Goal: Transaction & Acquisition: Purchase product/service

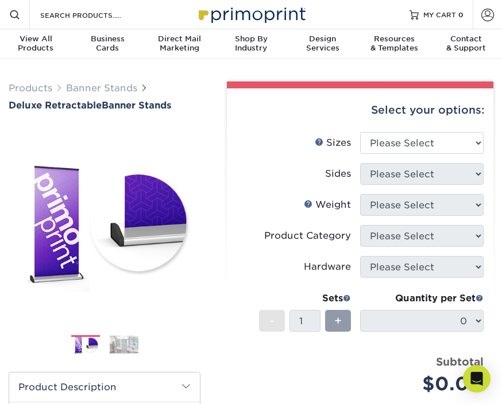
click at [480, 20] on link "Account" at bounding box center [487, 14] width 29 height 29
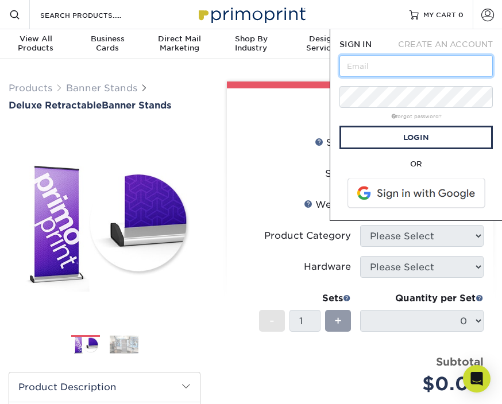
type input "[PERSON_NAME][EMAIL_ADDRESS][DOMAIN_NAME]"
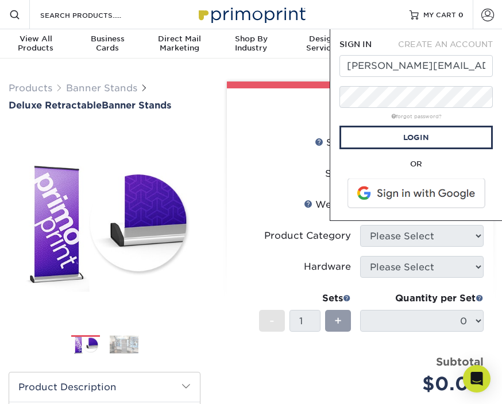
click at [457, 141] on link "Login" at bounding box center [416, 138] width 153 height 24
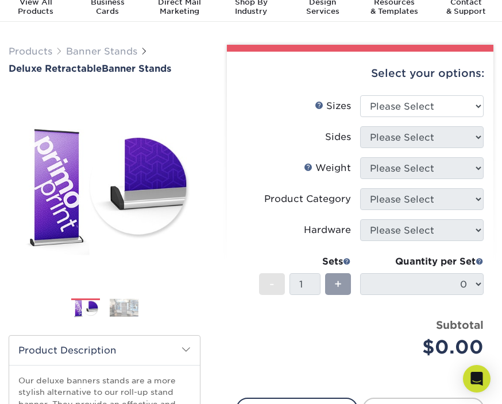
scroll to position [43, 0]
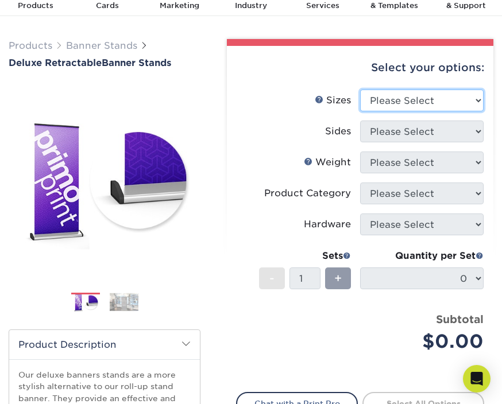
click at [475, 99] on select "Please Select 33" x 80"" at bounding box center [422, 101] width 124 height 22
select select "33.00x80.00"
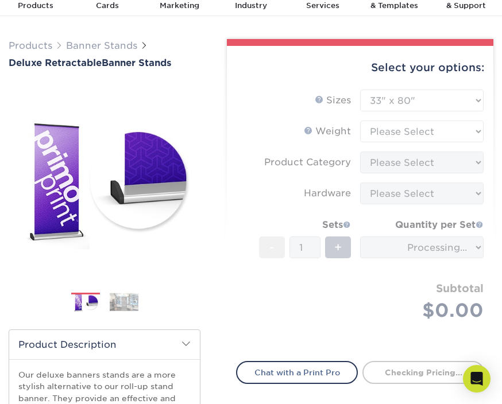
click at [470, 133] on form "Sizes Help Sizes Please Select 33" x 80" Sides Please Select 10MIL - 1" at bounding box center [360, 219] width 248 height 258
click at [433, 130] on form "Sizes Help Sizes Please Select 33" x 80" Sides Please Select 10MIL - 1" at bounding box center [360, 219] width 248 height 258
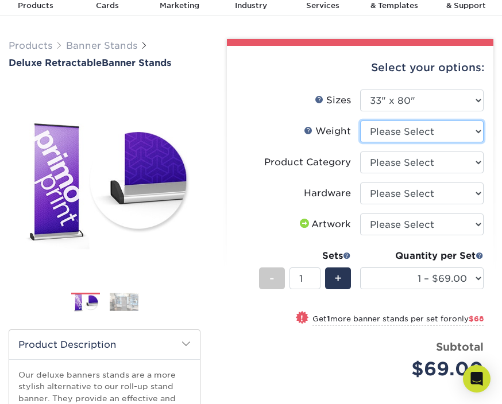
click at [443, 132] on select "Please Select 10MIL" at bounding box center [422, 132] width 124 height 22
select select "10MIL"
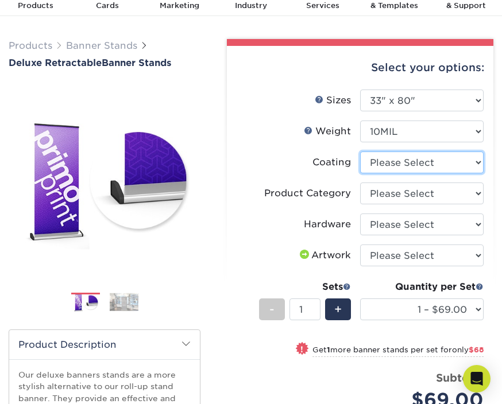
click at [456, 163] on select at bounding box center [422, 163] width 124 height 22
select select "3e7618de-abca-4bda-9f97-8b9129e913d8"
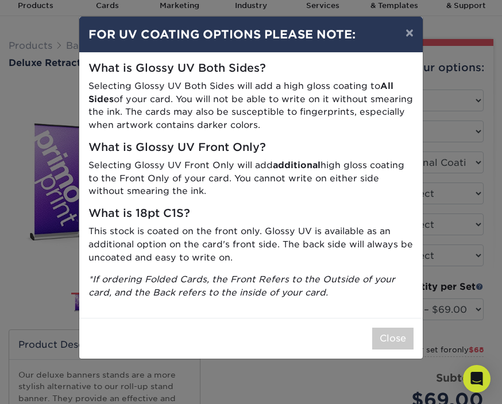
click at [411, 38] on button "×" at bounding box center [409, 33] width 26 height 32
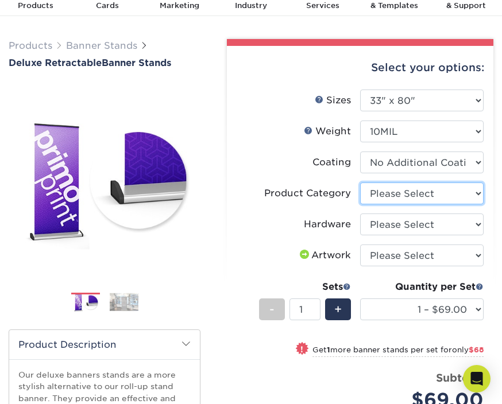
click at [471, 192] on select "Please Select Deluxe Retractable Banner Stand" at bounding box center [422, 194] width 124 height 22
select select "deb82e1f-94dd-4fc2-adc3-95272b6b1220"
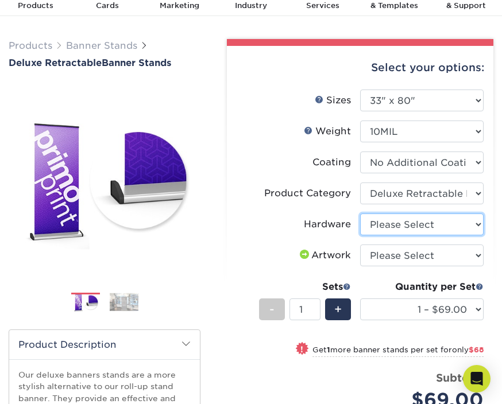
click at [469, 220] on select "Please Select Single-Sided Deluxe Retractable Banner Stand" at bounding box center [422, 225] width 124 height 22
select select "8f8ed3c6-8570-4dec-a260-1d9d29af8a30"
click at [468, 222] on select "Please Select Single-Sided Deluxe Retractable Banner Stand" at bounding box center [422, 225] width 124 height 22
click at [425, 223] on select "Please Select Single-Sided Deluxe Retractable Banner Stand" at bounding box center [422, 225] width 124 height 22
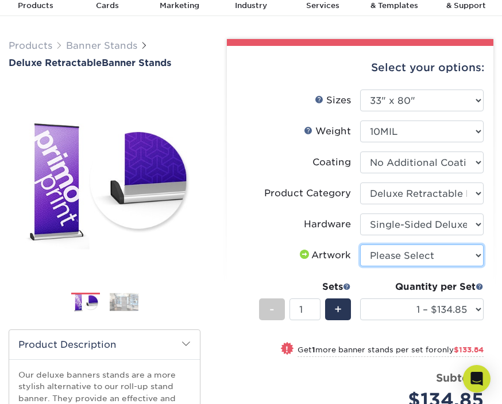
click at [464, 254] on select "Please Select I will upload files I need a design - $50" at bounding box center [422, 256] width 124 height 22
select select "upload"
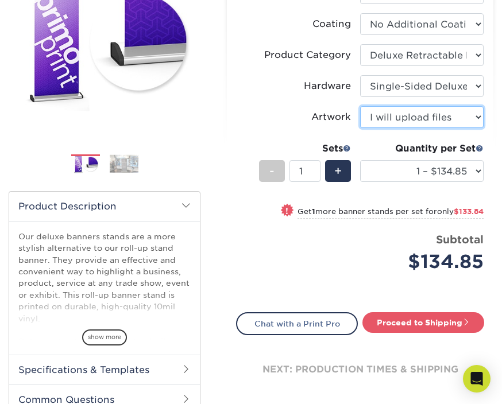
scroll to position [182, 0]
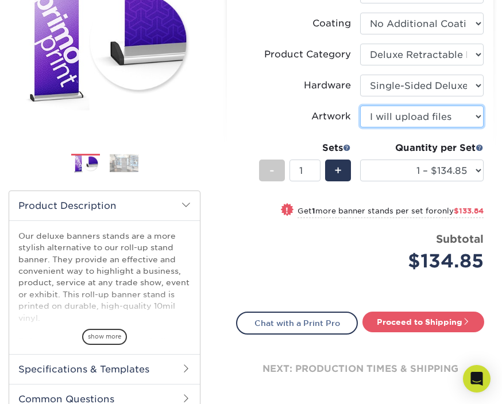
click at [437, 116] on select "Please Select I will upload files I need a design - $50" at bounding box center [422, 117] width 124 height 22
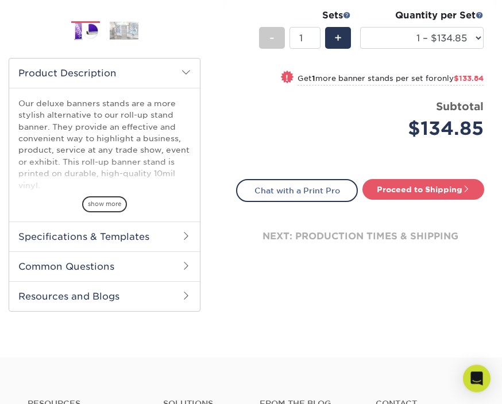
scroll to position [319, 0]
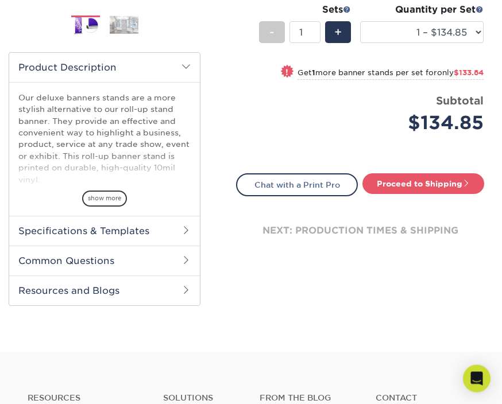
click at [443, 181] on link "Proceed to Shipping" at bounding box center [423, 184] width 122 height 21
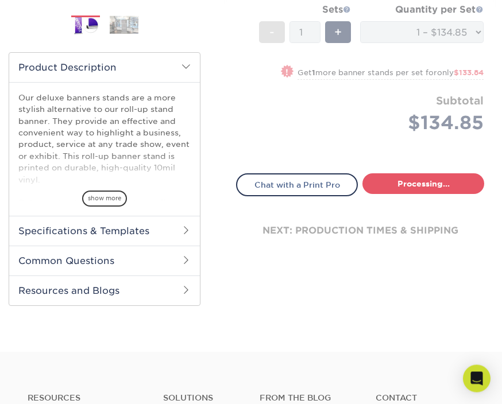
type input "Set 1"
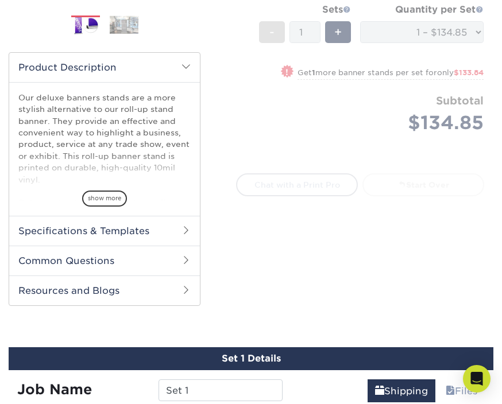
select select "05cdc3be-01c7-4d30-a20e-228dbc0598e6"
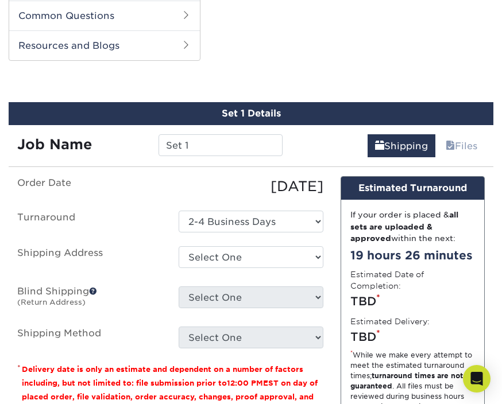
scroll to position [569, 0]
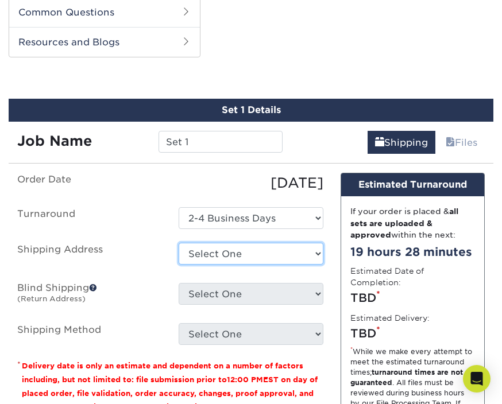
click at [316, 254] on select "Select One + Add New Address" at bounding box center [251, 254] width 144 height 22
select select "newaddress"
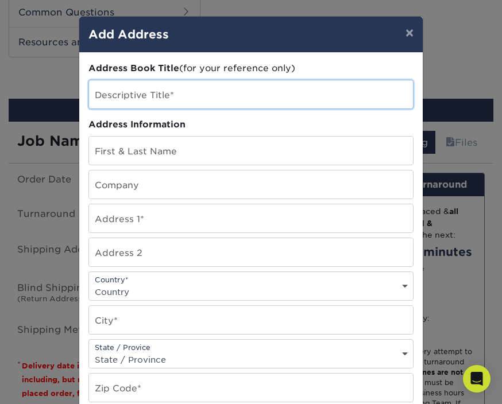
click at [182, 102] on input "text" at bounding box center [251, 94] width 324 height 28
type input "S"
type input "FP Banner"
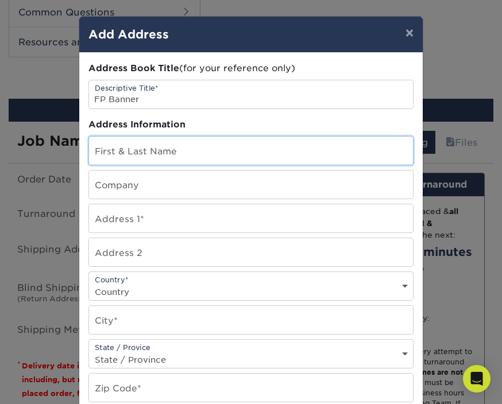
click at [221, 152] on input "text" at bounding box center [251, 151] width 324 height 28
type input "s"
type input "[PERSON_NAME]"
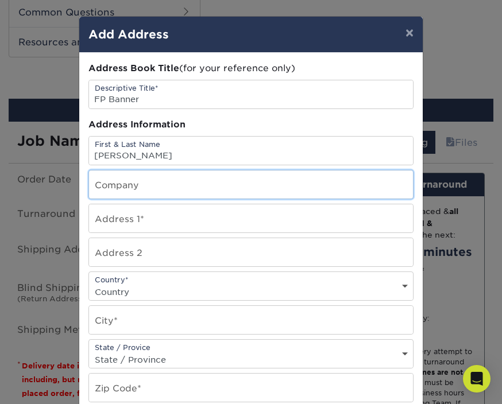
click at [141, 188] on input "text" at bounding box center [251, 185] width 324 height 28
type input "Salt Works Student Ministries"
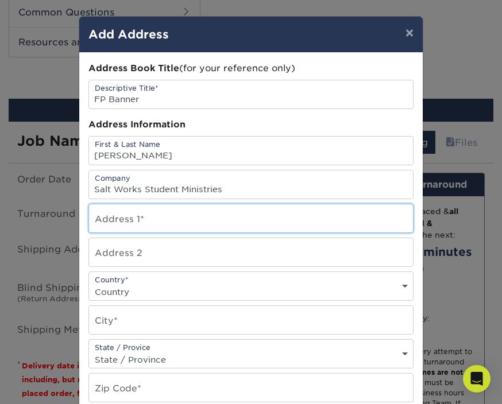
click at [283, 219] on input "text" at bounding box center [251, 219] width 324 height 28
type input "[STREET_ADDRESS]"
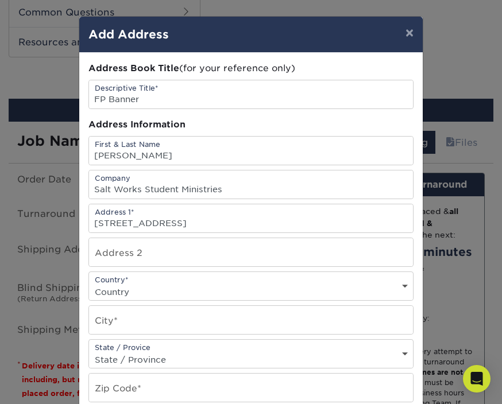
click at [169, 285] on div "Country* Country United States Canada ----------------------------- Afghanistan…" at bounding box center [250, 286] width 325 height 29
click at [398, 291] on select "Country United States Canada ----------------------------- Afghanistan Albania …" at bounding box center [251, 292] width 324 height 17
select select "US"
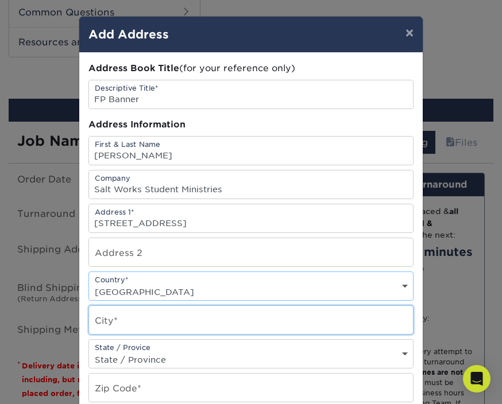
click at [142, 330] on input "text" at bounding box center [251, 320] width 324 height 28
type input "Yukon"
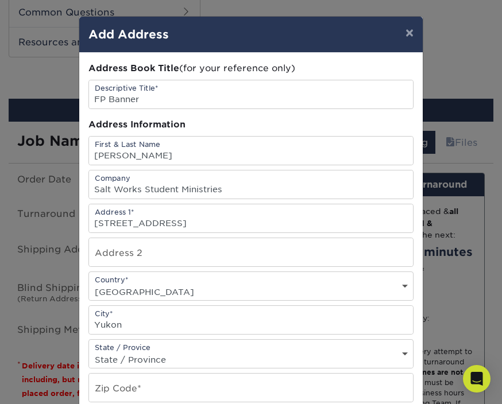
click at [179, 363] on select "State / Province Alabama Alaska Arizona Arkansas California Colorado Connecticu…" at bounding box center [251, 360] width 324 height 17
select select "OK"
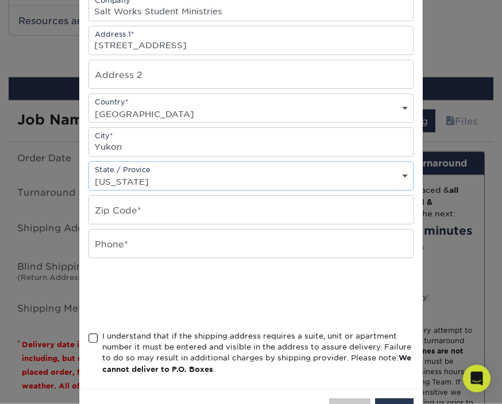
scroll to position [592, 0]
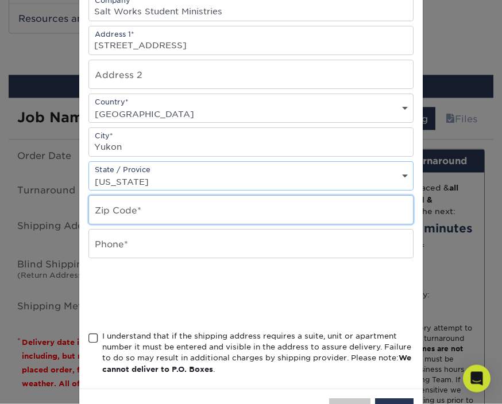
click at [161, 217] on input "text" at bounding box center [251, 210] width 324 height 28
type input "73099"
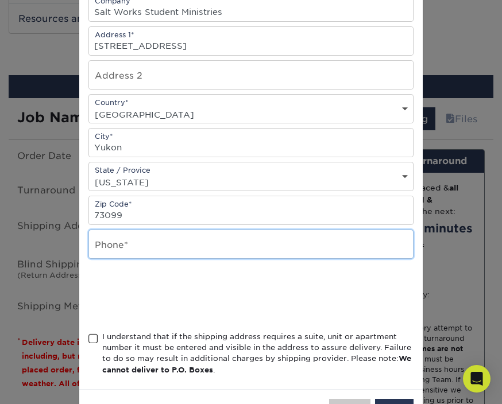
click at [114, 259] on input "text" at bounding box center [251, 244] width 324 height 28
type input "4056427198"
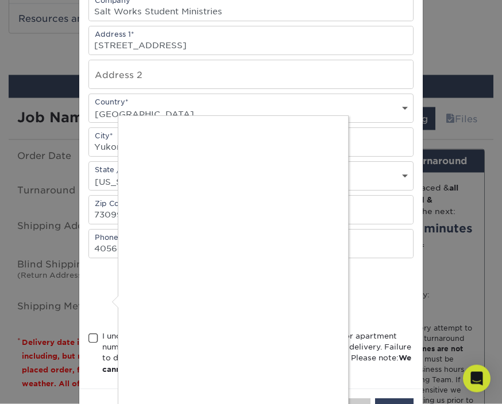
scroll to position [593, 0]
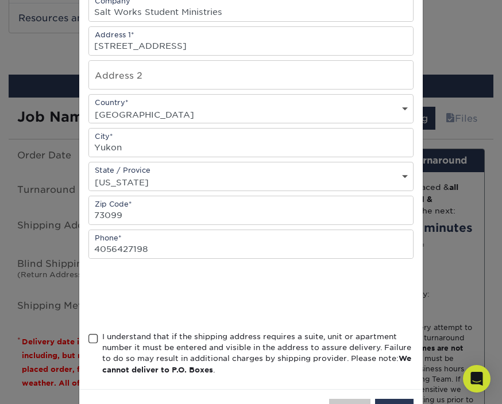
click at [94, 345] on span at bounding box center [93, 339] width 10 height 11
click at [0, 0] on input "I understand that if the shipping address requires a suite, unit or apartment n…" at bounding box center [0, 0] width 0 height 0
click at [400, 404] on button "Save" at bounding box center [394, 410] width 38 height 22
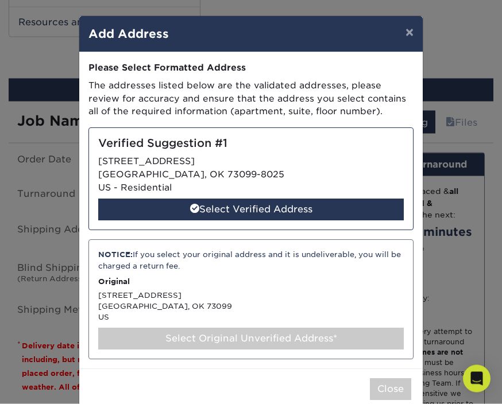
scroll to position [588, 0]
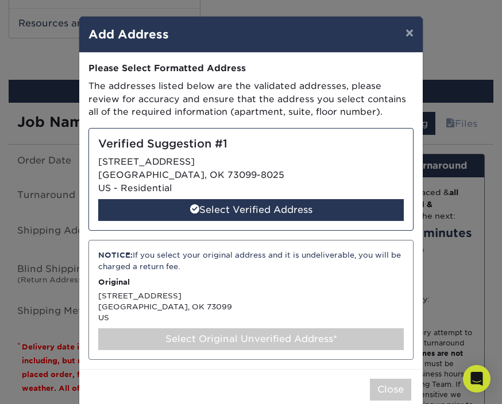
click at [364, 313] on div "NOTICE: If you select your original address and it is undeliverable, you will b…" at bounding box center [250, 299] width 325 height 119
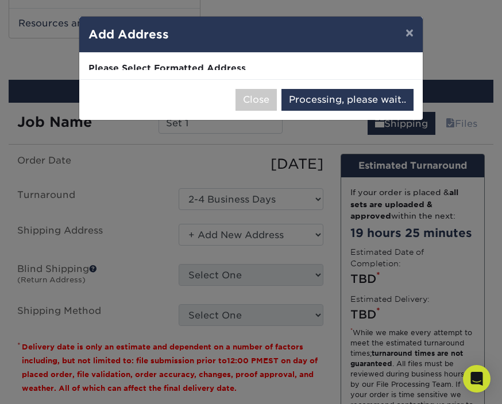
select select "286235"
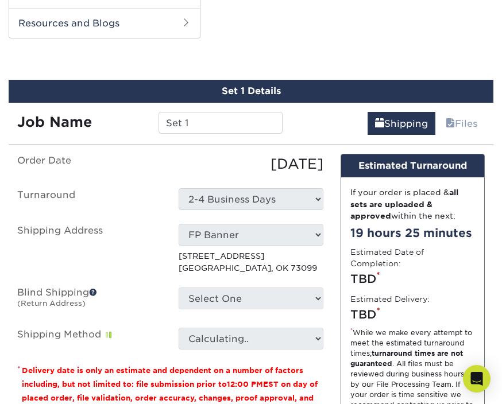
click at [362, 296] on label "Estimated Delivery:" at bounding box center [389, 299] width 79 height 11
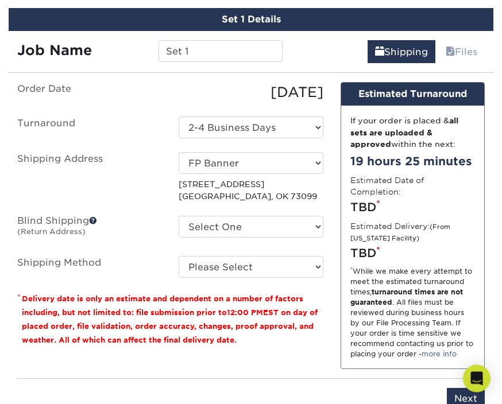
scroll to position [659, 0]
click at [310, 227] on select "Select One + Add New Address" at bounding box center [251, 227] width 144 height 22
click at [92, 225] on label "Blind Shipping (Return Address)" at bounding box center [89, 229] width 161 height 26
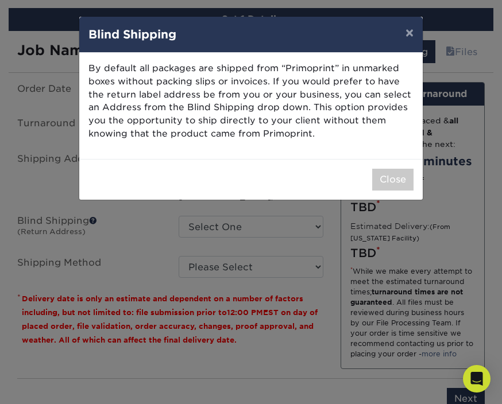
click at [399, 175] on button "Close" at bounding box center [392, 180] width 41 height 22
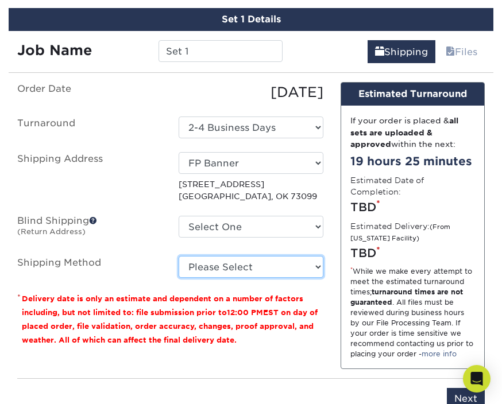
click at [315, 271] on select "Please Select Ground Shipping (+$20.27) 3 Day Shipping Service (+$22.38) 2 Day …" at bounding box center [251, 267] width 144 height 22
select select "12"
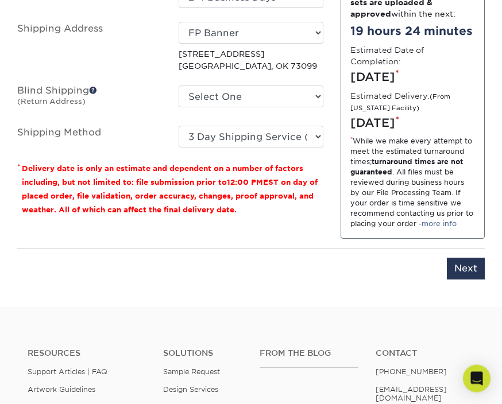
click at [465, 278] on input "Next" at bounding box center [466, 270] width 38 height 22
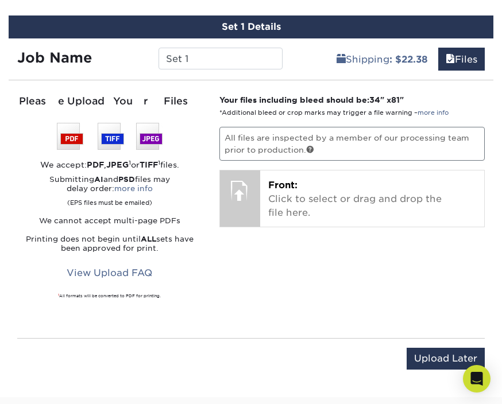
scroll to position [651, 0]
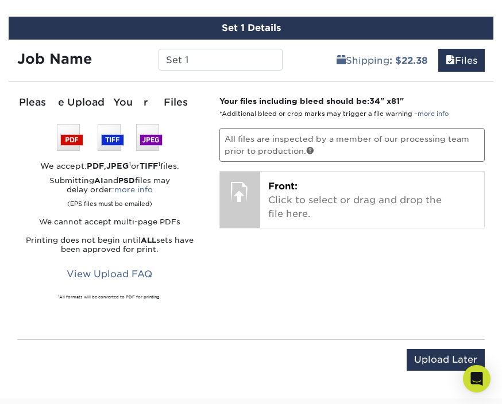
click at [67, 140] on img at bounding box center [110, 137] width 106 height 27
click at [76, 133] on img at bounding box center [110, 137] width 106 height 27
click at [364, 245] on div "Your files including bleed should be: 34 " x 81 " *Additional bleed or crop mar…" at bounding box center [352, 210] width 283 height 230
click at [297, 201] on p "Front: Click to select or drag and drop the file here." at bounding box center [372, 200] width 208 height 41
click at [246, 195] on div at bounding box center [240, 192] width 40 height 40
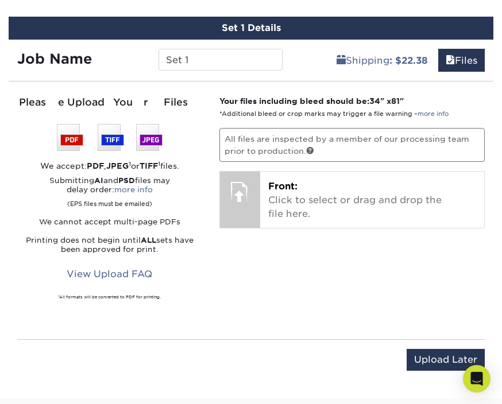
click at [287, 284] on div "Your files including bleed should be: 34 " x 81 " *Additional bleed or crop mar…" at bounding box center [352, 210] width 283 height 230
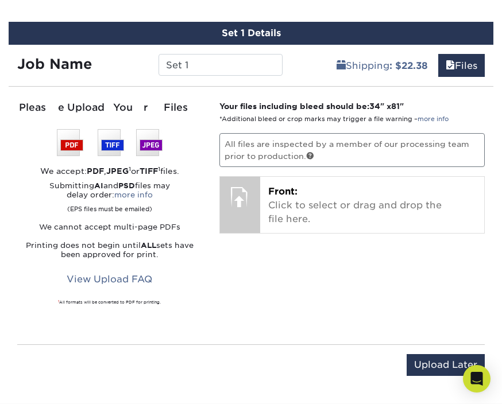
scroll to position [638, 0]
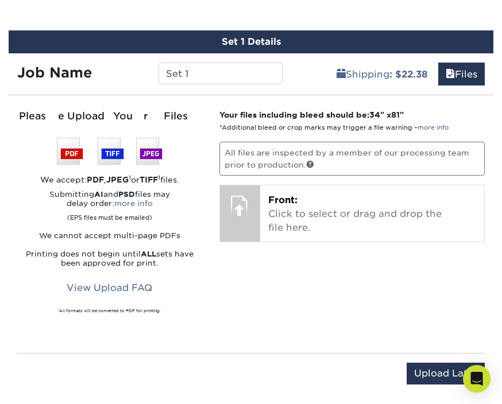
click at [461, 73] on link "Files" at bounding box center [461, 74] width 47 height 23
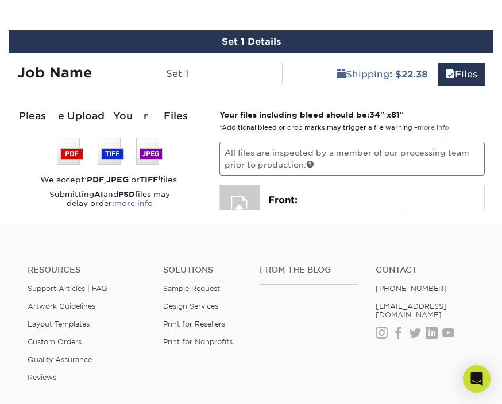
scroll to position [634, 0]
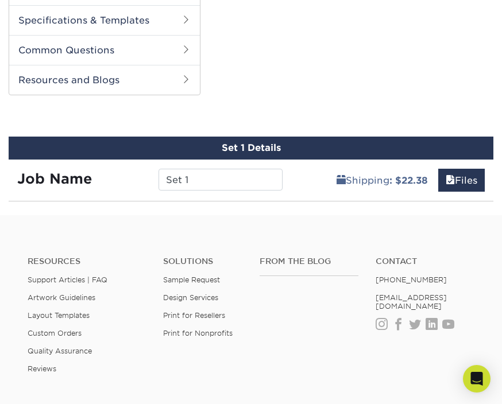
click at [453, 173] on link "Files" at bounding box center [461, 180] width 47 height 23
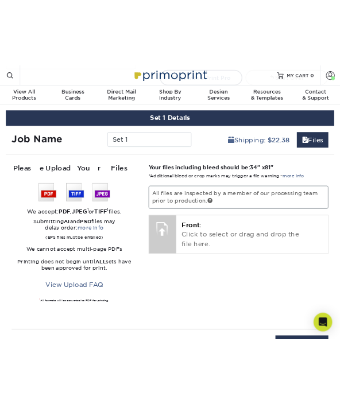
scroll to position [851, 0]
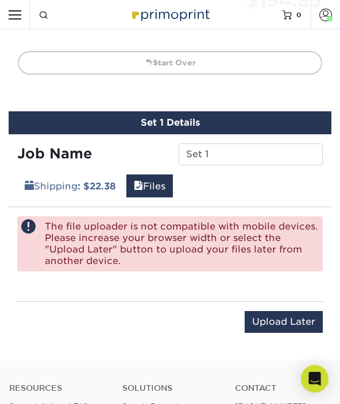
click at [156, 181] on link "Files" at bounding box center [149, 186] width 47 height 23
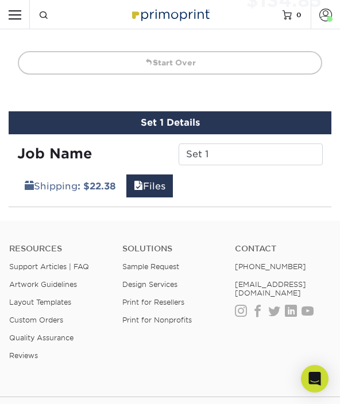
click at [222, 182] on div "Shipping : $22.38 Files" at bounding box center [170, 181] width 323 height 32
click at [294, 355] on div "From the Blog Contact (888) 822-5815 info@primoprint.com Instagram Facebook Twi…" at bounding box center [282, 311] width 113 height 135
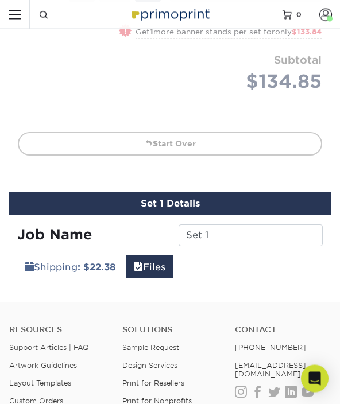
scroll to position [772, 0]
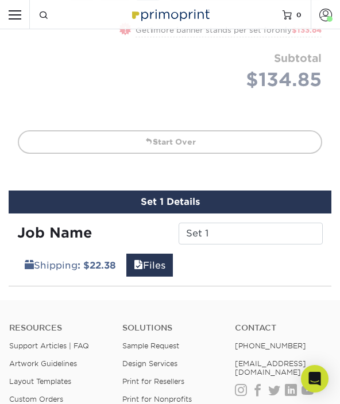
click at [152, 263] on link "Files" at bounding box center [149, 265] width 47 height 23
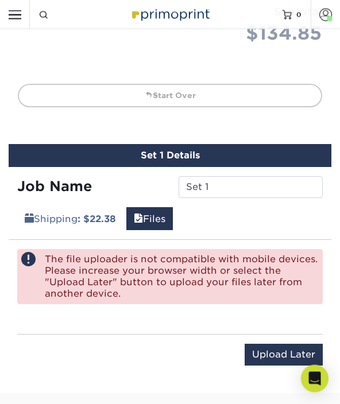
click at [153, 221] on link "Files" at bounding box center [149, 219] width 47 height 23
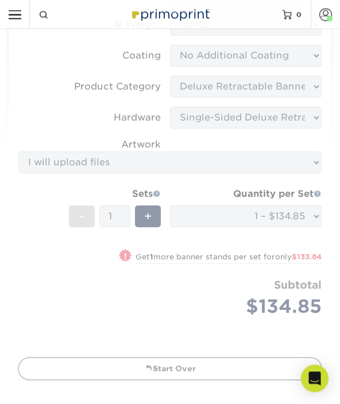
click at [324, 14] on span at bounding box center [325, 14] width 13 height 13
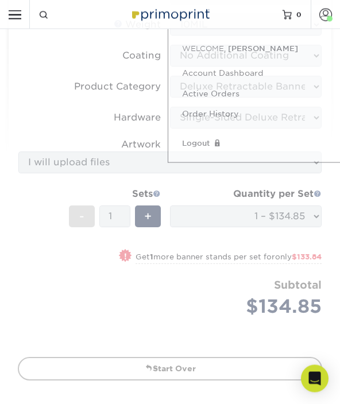
scroll to position [545, 0]
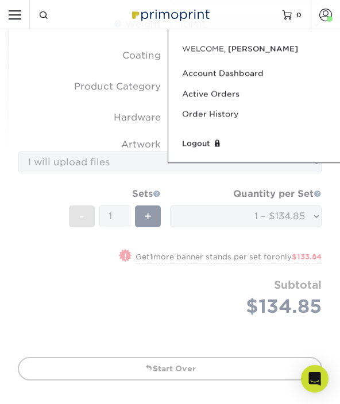
click at [167, 301] on form "Sizes Help Sizes Please Select 33" x 80" Sides Please Select 10MIL - 1" at bounding box center [170, 163] width 304 height 361
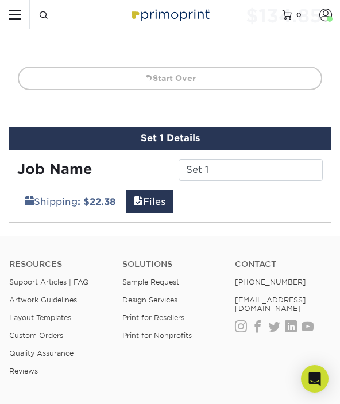
scroll to position [830, 0]
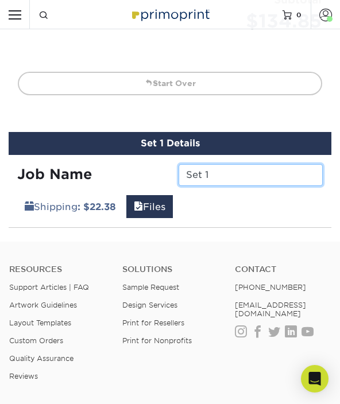
click at [226, 169] on input "Set 1" at bounding box center [251, 175] width 144 height 22
click at [248, 171] on input "Set 1" at bounding box center [251, 175] width 144 height 22
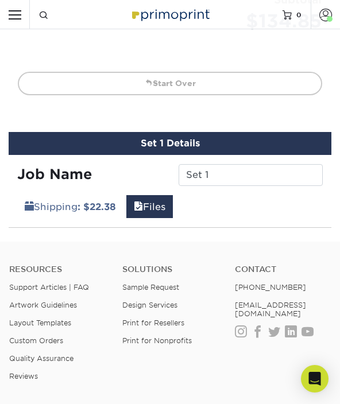
click at [223, 211] on div "Shipping : $22.38 Files" at bounding box center [170, 202] width 323 height 32
click at [268, 283] on link "[PHONE_NUMBER]" at bounding box center [270, 287] width 71 height 9
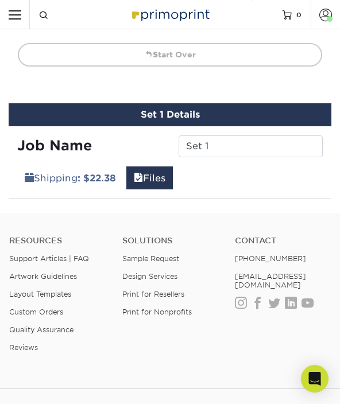
scroll to position [843, 0]
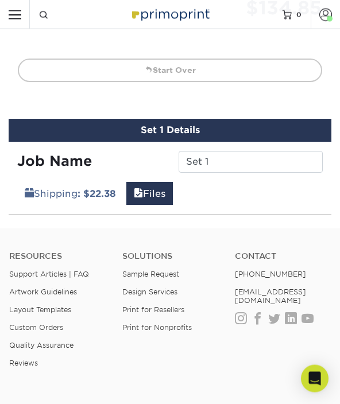
click at [156, 194] on link "Files" at bounding box center [149, 194] width 47 height 23
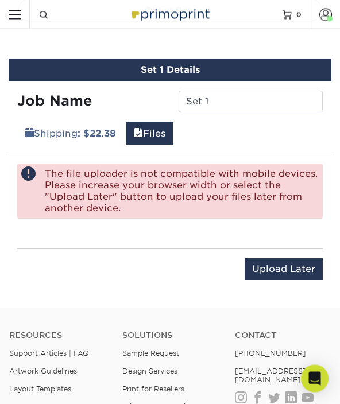
scroll to position [902, 0]
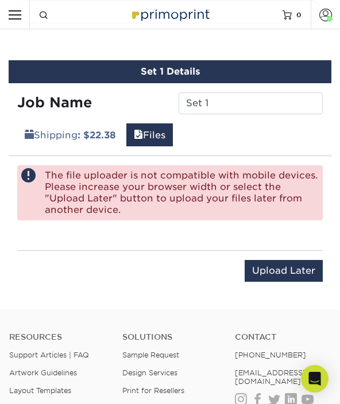
click at [291, 263] on input "Upload Later" at bounding box center [284, 271] width 78 height 22
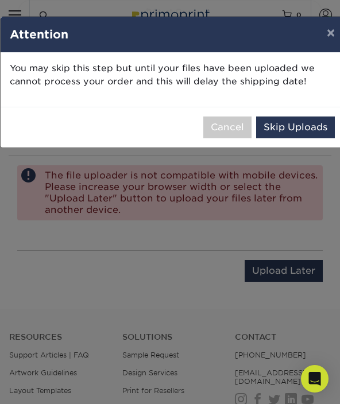
click at [311, 126] on button "Skip Uploads" at bounding box center [295, 128] width 79 height 22
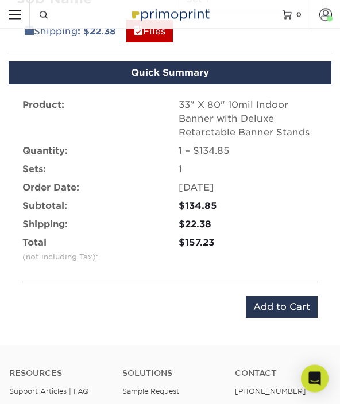
scroll to position [1006, 0]
click at [288, 306] on input "Add to Cart" at bounding box center [282, 307] width 72 height 22
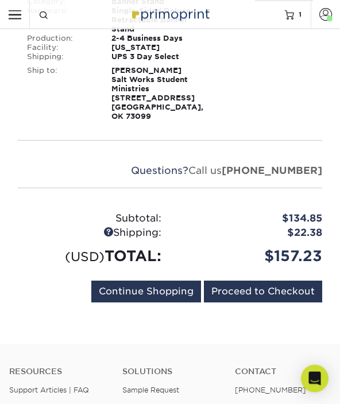
scroll to position [246, 0]
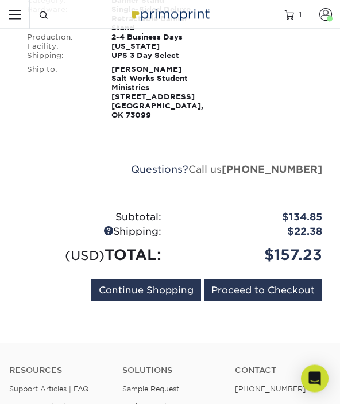
click at [274, 280] on input "Proceed to Checkout" at bounding box center [263, 291] width 118 height 22
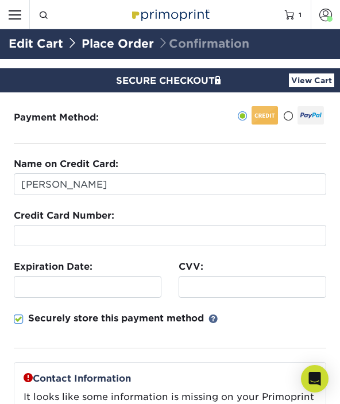
click at [291, 118] on span at bounding box center [288, 116] width 10 height 11
click at [0, 0] on input "radio" at bounding box center [0, 0] width 0 height 0
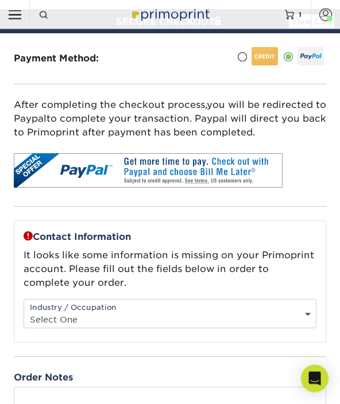
scroll to position [61, 0]
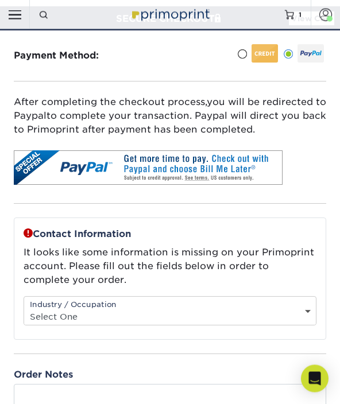
click at [271, 309] on select "Select One Administrative Executive Human Resources Construction Education Ente…" at bounding box center [170, 317] width 292 height 17
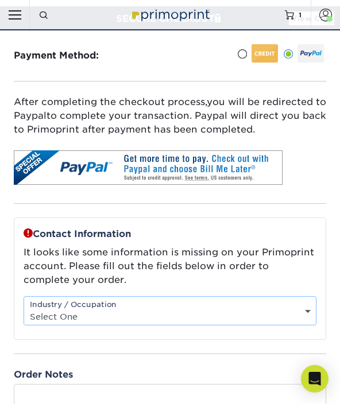
select select "20"
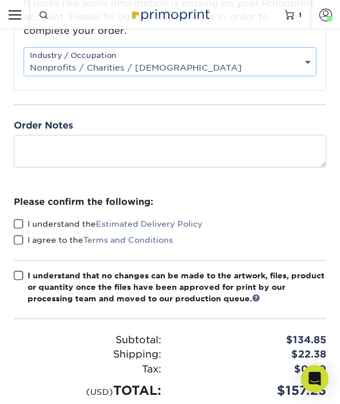
scroll to position [324, 0]
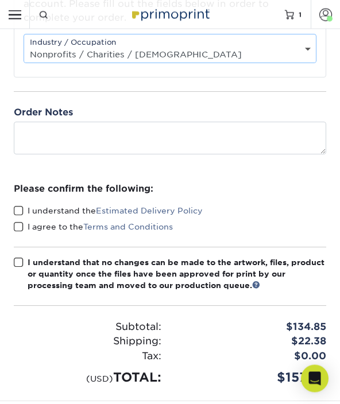
click at [27, 211] on label "I understand the Estimated Delivery Policy" at bounding box center [108, 211] width 189 height 11
click at [0, 0] on input "I understand the Estimated Delivery Policy" at bounding box center [0, 0] width 0 height 0
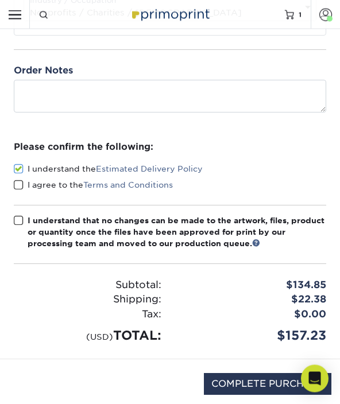
scroll to position [369, 0]
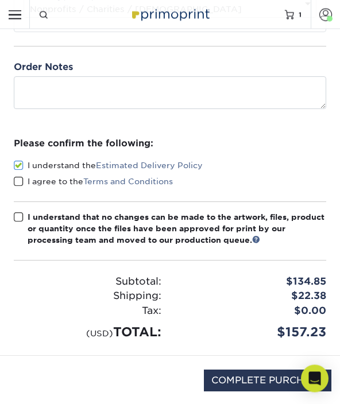
click at [23, 217] on span at bounding box center [19, 218] width 10 height 11
click at [0, 0] on input "I understand that no changes can be made to the artwork, files, product or quan…" at bounding box center [0, 0] width 0 height 0
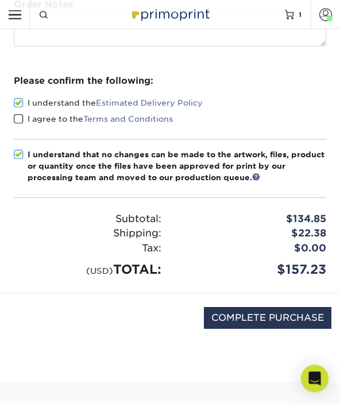
scroll to position [434, 0]
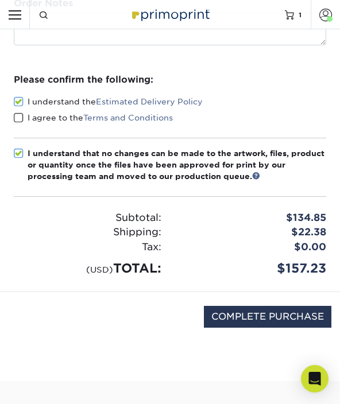
click at [288, 314] on input "COMPLETE PURCHASE" at bounding box center [268, 317] width 128 height 22
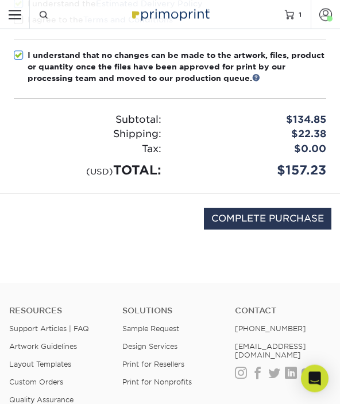
scroll to position [533, 0]
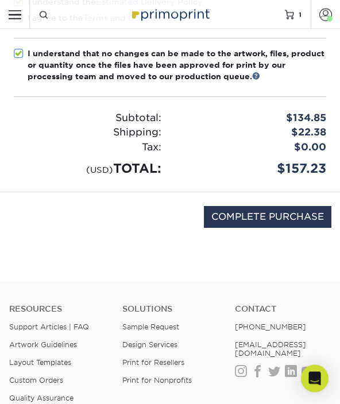
click at [283, 213] on input "COMPLETE PURCHASE" at bounding box center [268, 218] width 128 height 22
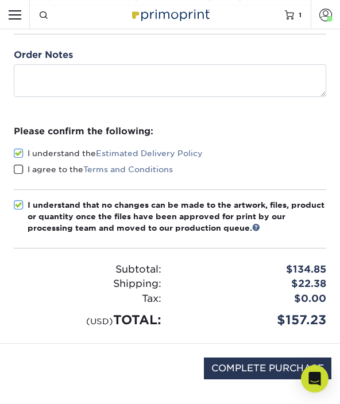
scroll to position [380, 0]
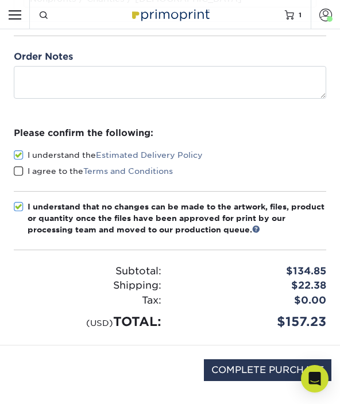
click at [11, 167] on div "Please confirm the following: I understand the Estimated Delivery Policy I agre…" at bounding box center [170, 229] width 340 height 232
click at [24, 174] on label "I agree to the Terms and Conditions" at bounding box center [93, 170] width 159 height 11
click at [0, 0] on input "I agree to the Terms and Conditions" at bounding box center [0, 0] width 0 height 0
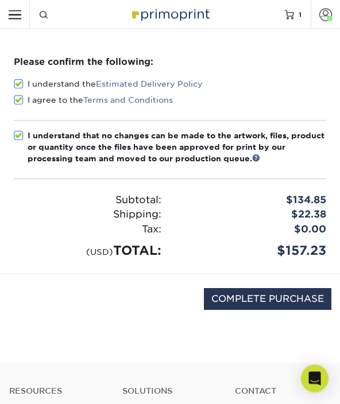
scroll to position [452, 0]
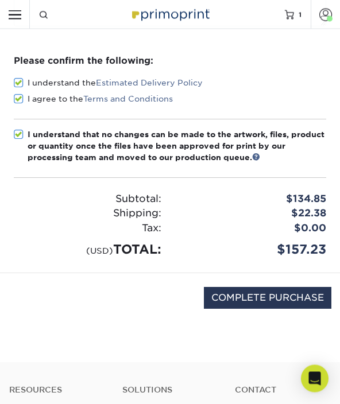
click at [275, 298] on input "COMPLETE PURCHASE" at bounding box center [268, 299] width 128 height 22
type input "PROCESSING, PLEASE WAIT..."
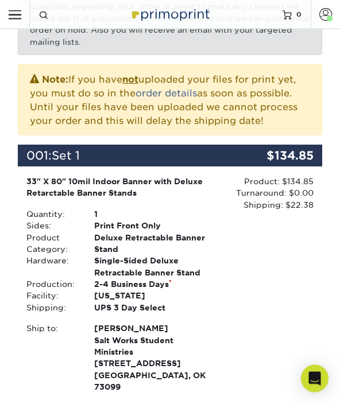
scroll to position [214, 0]
click at [269, 257] on div "Product: $134.85 Turnaround: $0.00 Shipping: $22.38 Discount: - $0.00" at bounding box center [272, 286] width 102 height 220
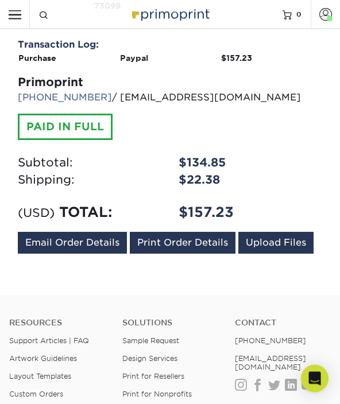
scroll to position [595, 0]
click at [292, 74] on div "Primoprint" at bounding box center [170, 82] width 304 height 17
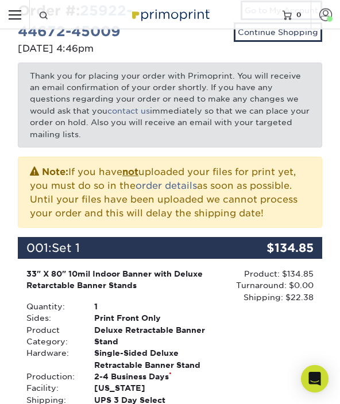
scroll to position [0, 0]
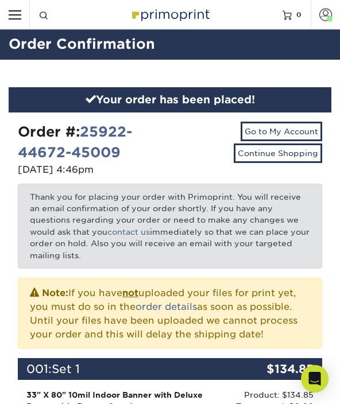
click at [299, 17] on span "2" at bounding box center [300, 14] width 4 height 8
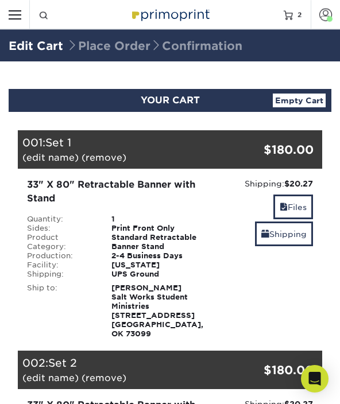
click at [305, 105] on link "Empty Cart" at bounding box center [299, 101] width 53 height 14
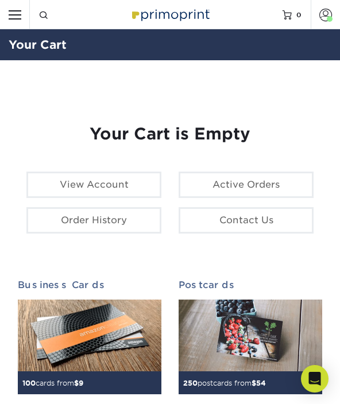
click at [109, 220] on link "Order History" at bounding box center [93, 220] width 135 height 26
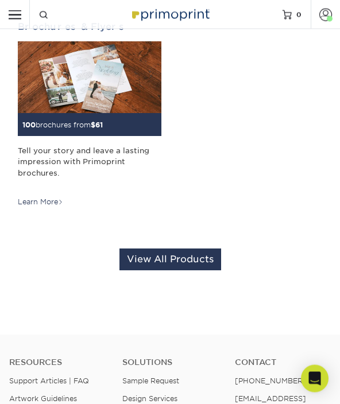
scroll to position [481, 0]
click at [186, 264] on link "View All Products" at bounding box center [170, 260] width 102 height 22
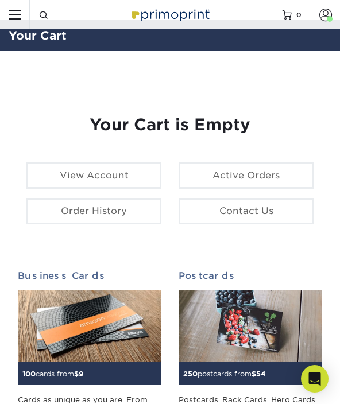
scroll to position [6, 0]
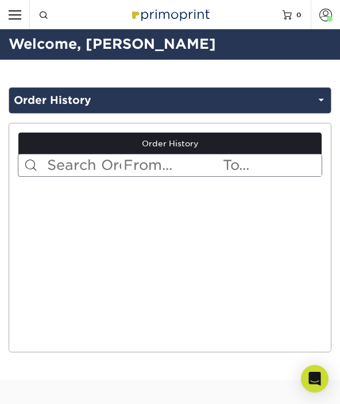
click at [325, 100] on span at bounding box center [321, 100] width 10 height 17
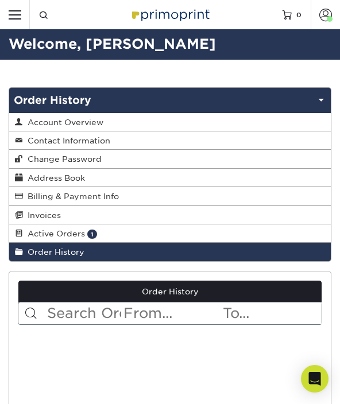
click at [322, 103] on span at bounding box center [321, 100] width 10 height 17
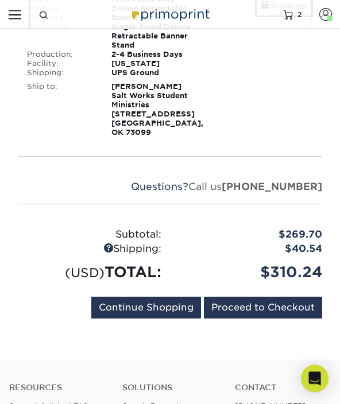
scroll to position [477, 0]
click at [272, 297] on input "Proceed to Checkout" at bounding box center [263, 308] width 118 height 22
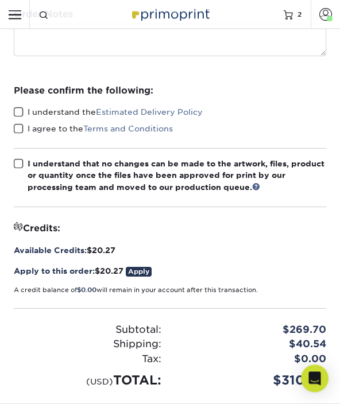
scroll to position [355, 0]
click at [147, 268] on link "Apply" at bounding box center [139, 272] width 26 height 10
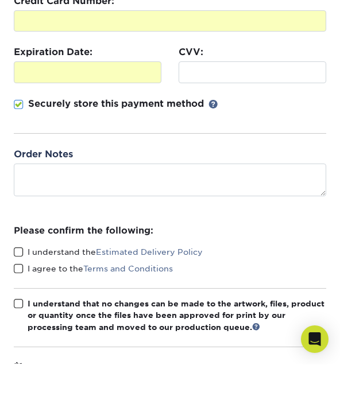
scroll to position [177, 0]
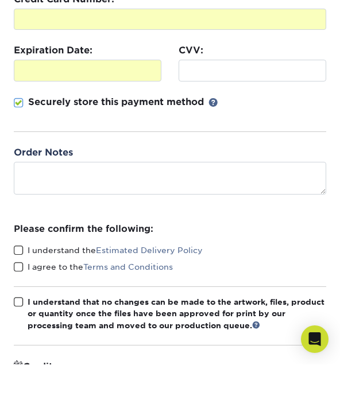
click at [307, 202] on div "Payment Method:" at bounding box center [170, 82] width 340 height 333
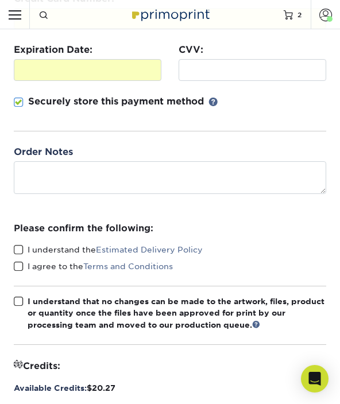
click at [22, 248] on span at bounding box center [19, 250] width 10 height 11
click at [0, 0] on input "I understand the Estimated Delivery Policy" at bounding box center [0, 0] width 0 height 0
click at [21, 265] on span at bounding box center [19, 266] width 10 height 11
click at [0, 0] on input "I agree to the Terms and Conditions" at bounding box center [0, 0] width 0 height 0
click at [21, 305] on label "I understand that no changes can be made to the artwork, files, product or quan…" at bounding box center [170, 313] width 313 height 35
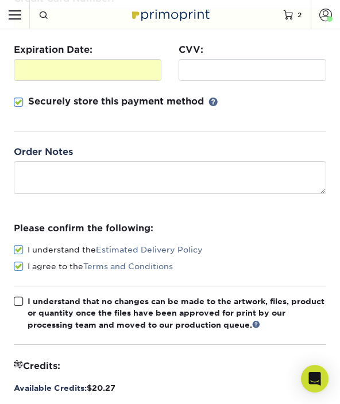
click at [0, 0] on input "I understand that no changes can be made to the artwork, files, product or quan…" at bounding box center [0, 0] width 0 height 0
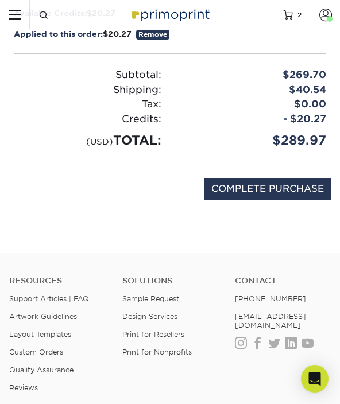
scroll to position [592, 0]
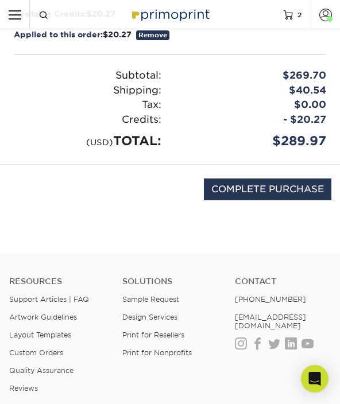
click at [268, 184] on input "COMPLETE PURCHASE" at bounding box center [268, 190] width 128 height 22
type input "PROCESSING, PLEASE WAIT..."
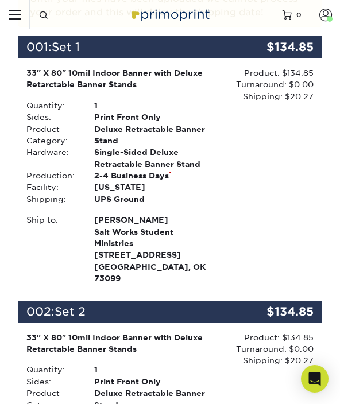
scroll to position [322, 0]
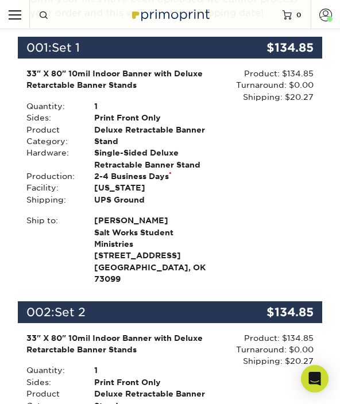
click at [1, 167] on div "Your order has been placed! Order #: 25922-50142-45009 [DATE] 5:01pm Go to My A…" at bounding box center [170, 285] width 340 height 1095
click at [2, 185] on div "Your order has been placed! Order #: 25922-50142-45009 [DATE] 5:01pm Go to My A…" at bounding box center [170, 285] width 340 height 1095
